Goal: Information Seeking & Learning: Learn about a topic

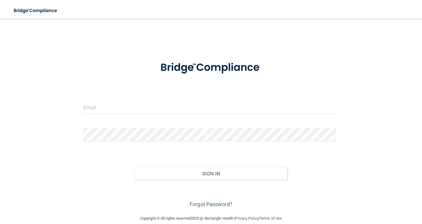
click at [186, 114] on div at bounding box center [211, 110] width 264 height 18
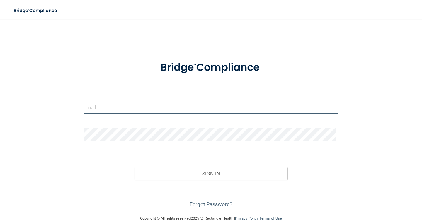
click at [172, 101] on input "email" at bounding box center [211, 107] width 255 height 13
type input "[EMAIL_ADDRESS][DOMAIN_NAME]"
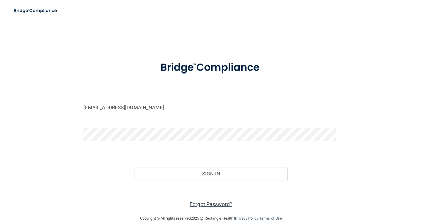
click at [218, 204] on link "Forgot Password?" at bounding box center [211, 204] width 43 height 6
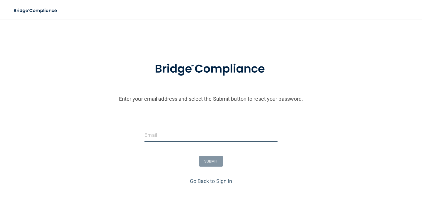
click at [192, 130] on input "email" at bounding box center [211, 135] width 133 height 13
type input "[EMAIL_ADDRESS][DOMAIN_NAME]"
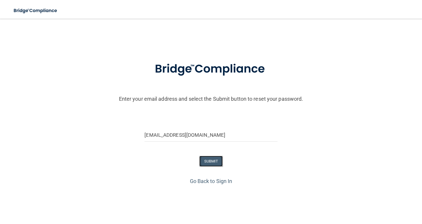
click at [215, 159] on button "SUBMIT" at bounding box center [211, 161] width 24 height 11
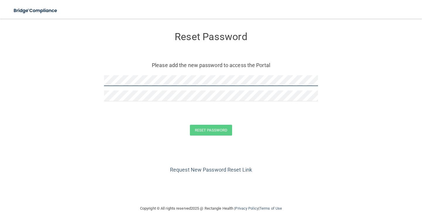
click at [97, 82] on form "Reset Password Please add the new password to access the Portal Reset Password …" at bounding box center [211, 85] width 399 height 121
click at [184, 81] on form "Reset Password Please add the new password to access the Portal Reset Password …" at bounding box center [211, 85] width 399 height 121
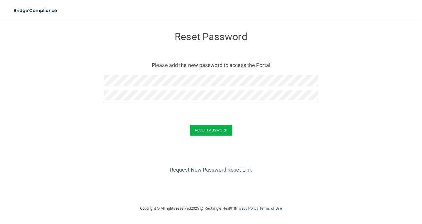
click at [190, 125] on button "Reset Password" at bounding box center [211, 130] width 42 height 11
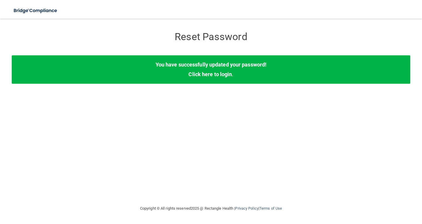
click at [216, 78] on div "You have successfully updated your password! Click here to login ." at bounding box center [211, 69] width 399 height 28
click at [215, 75] on link "Click here to login" at bounding box center [210, 74] width 43 height 6
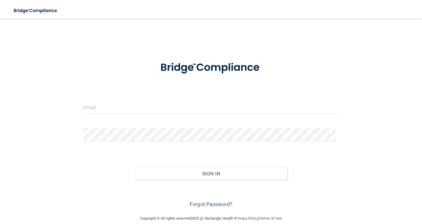
click at [166, 116] on div at bounding box center [211, 110] width 264 height 18
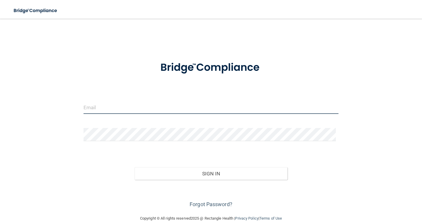
click at [166, 108] on input "email" at bounding box center [211, 107] width 255 height 13
type input "[EMAIL_ADDRESS][DOMAIN_NAME]"
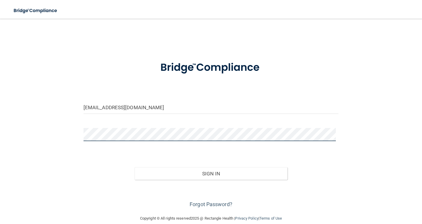
click at [135, 167] on button "Sign In" at bounding box center [211, 173] width 153 height 13
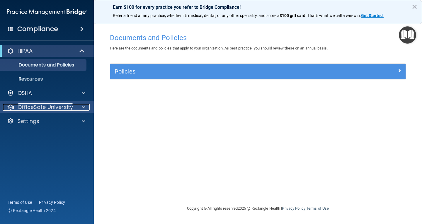
click at [85, 105] on span at bounding box center [84, 107] width 4 height 7
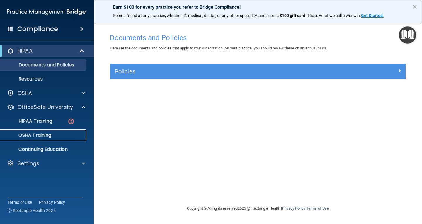
click at [51, 133] on p "OSHA Training" at bounding box center [27, 136] width 47 height 6
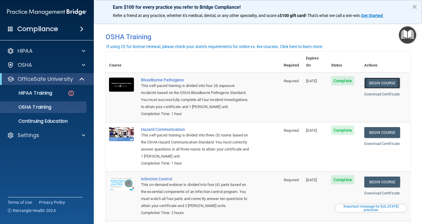
click at [374, 79] on link "Begin Course" at bounding box center [382, 83] width 36 height 11
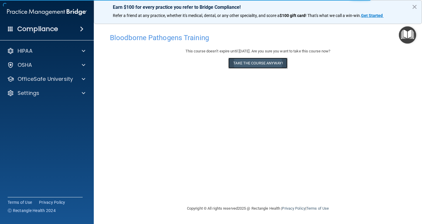
click at [245, 65] on button "Take the course anyway!" at bounding box center [257, 63] width 59 height 11
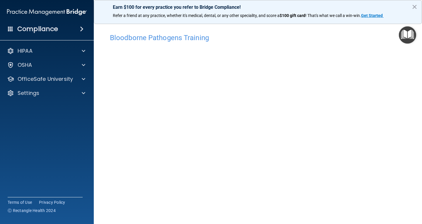
click at [408, 85] on main "Bloodborne Pathogens Training This course doesn’t expire until [DATE]. Are you …" at bounding box center [258, 122] width 328 height 206
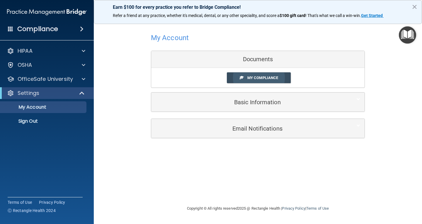
click at [274, 79] on span "My Compliance" at bounding box center [262, 78] width 31 height 4
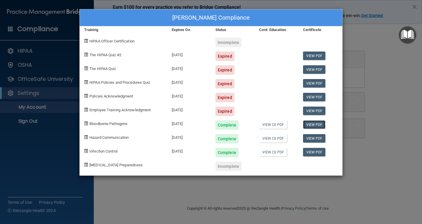
click at [305, 124] on link "View PDF" at bounding box center [314, 125] width 23 height 9
click at [408, 43] on img "Open Resource Center" at bounding box center [407, 34] width 17 height 17
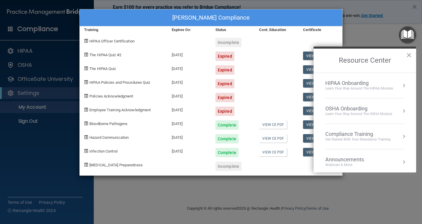
click at [374, 38] on div "Jessica Schultz's Compliance Training Expires On Status Cont. Education Certifi…" at bounding box center [211, 112] width 422 height 224
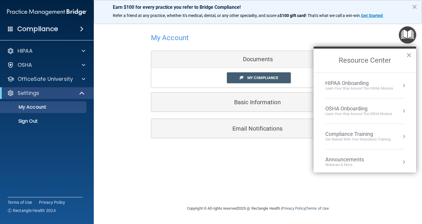
click at [409, 55] on button "×" at bounding box center [409, 54] width 6 height 9
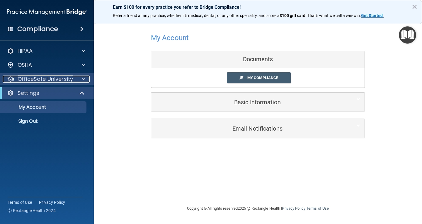
click at [71, 78] on p "OfficeSafe University" at bounding box center [45, 79] width 55 height 7
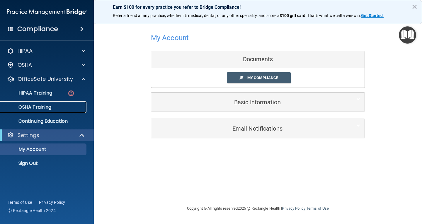
click at [51, 104] on p "OSHA Training" at bounding box center [27, 107] width 47 height 6
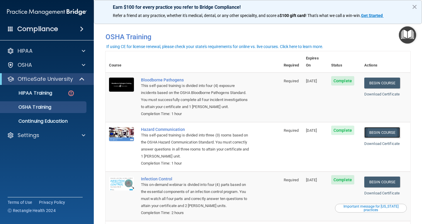
click at [389, 129] on link "Begin Course" at bounding box center [382, 132] width 36 height 11
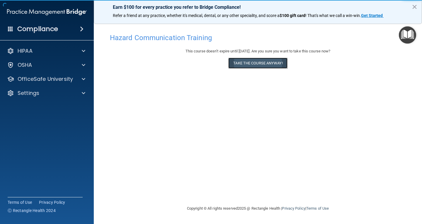
click at [260, 66] on button "Take the course anyway!" at bounding box center [257, 63] width 59 height 11
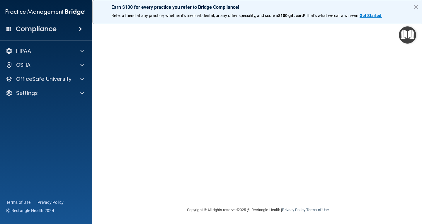
scroll to position [11, 0]
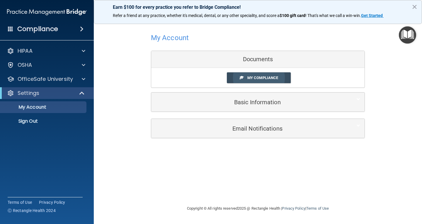
click at [268, 79] on span "My Compliance" at bounding box center [262, 78] width 31 height 4
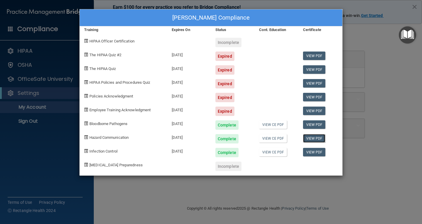
click at [313, 139] on link "View PDF" at bounding box center [314, 138] width 23 height 9
click at [377, 46] on div "Jessica Schultz's Compliance Training Expires On Status Cont. Education Certifi…" at bounding box center [211, 112] width 422 height 224
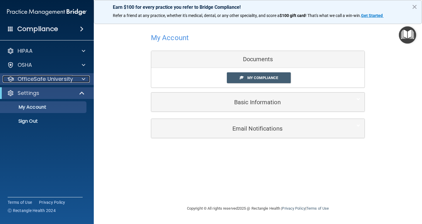
click at [82, 79] on span at bounding box center [84, 79] width 4 height 7
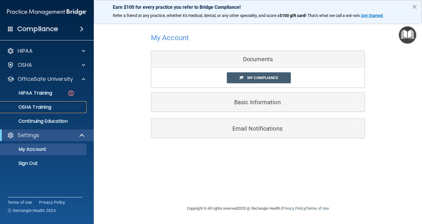
click at [66, 107] on div "OSHA Training" at bounding box center [44, 107] width 80 height 6
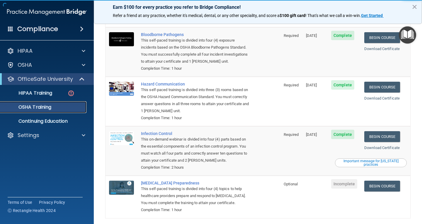
scroll to position [59, 0]
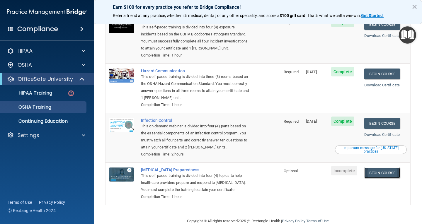
click at [386, 168] on link "Begin Course" at bounding box center [382, 173] width 36 height 11
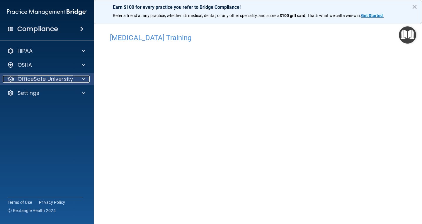
click at [78, 79] on div at bounding box center [82, 79] width 15 height 7
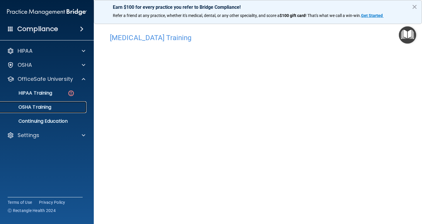
click at [69, 106] on div "OSHA Training" at bounding box center [44, 107] width 80 height 6
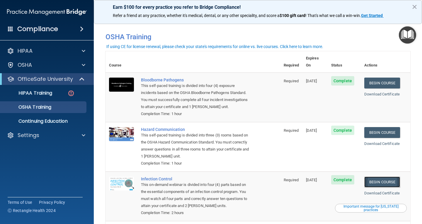
click at [390, 177] on link "Begin Course" at bounding box center [382, 182] width 36 height 11
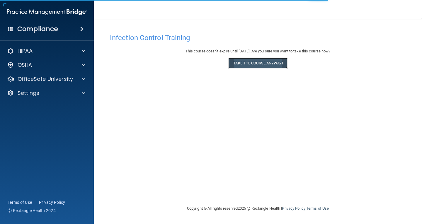
click at [247, 59] on button "Take the course anyway!" at bounding box center [257, 63] width 59 height 11
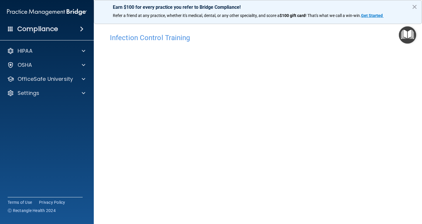
click at [80, 31] on span at bounding box center [82, 29] width 4 height 7
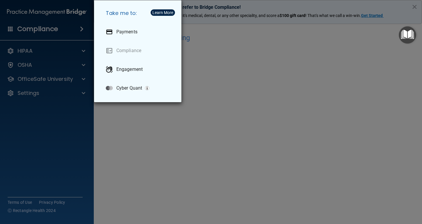
click at [270, 64] on div "Take me to: Payments Compliance Engagement Cyber Quant" at bounding box center [211, 112] width 422 height 224
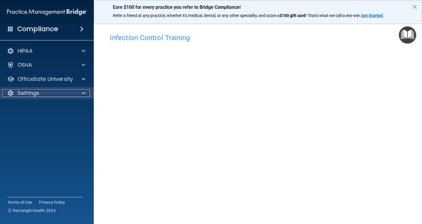
click at [82, 95] on span at bounding box center [84, 93] width 4 height 7
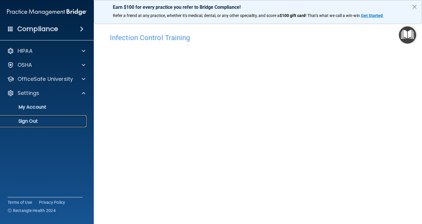
click at [50, 122] on p "Sign Out" at bounding box center [44, 121] width 80 height 6
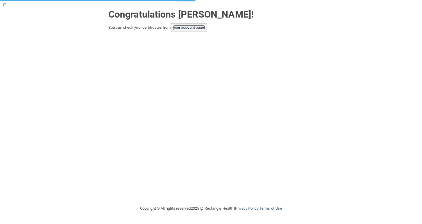
click at [186, 28] on link "your account page!" at bounding box center [189, 27] width 32 height 4
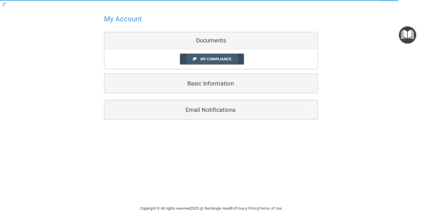
click at [231, 61] on span "My Compliance" at bounding box center [216, 59] width 31 height 4
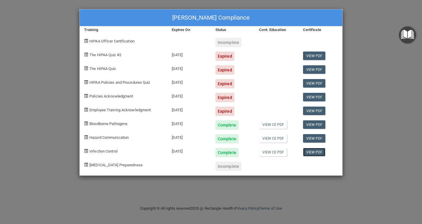
click at [309, 152] on link "View PDF" at bounding box center [314, 152] width 23 height 9
click at [410, 99] on div "[PERSON_NAME] Compliance Training Expires On Status Cont. Education Certificate…" at bounding box center [211, 112] width 422 height 224
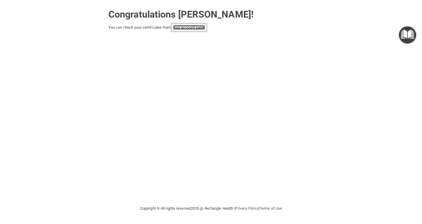
click at [185, 28] on link "your account page!" at bounding box center [189, 27] width 32 height 4
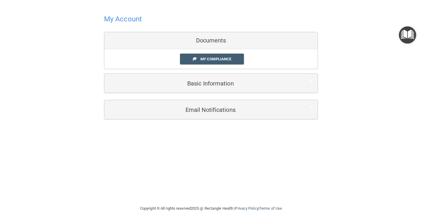
click at [403, 34] on img "Open Resource Center" at bounding box center [407, 34] width 17 height 17
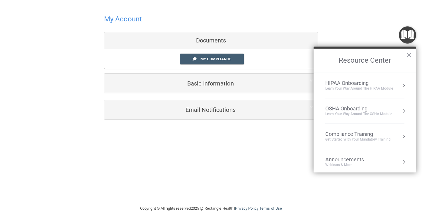
click at [267, 170] on div "My Account Documents My Compliance My Compliance My BAA Basic Information Full …" at bounding box center [211, 103] width 399 height 194
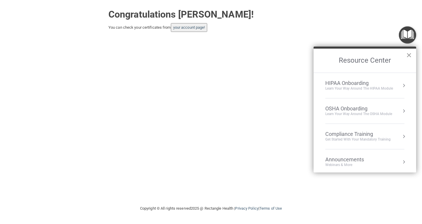
click at [408, 53] on button "×" at bounding box center [409, 54] width 6 height 9
